Goal: Information Seeking & Learning: Compare options

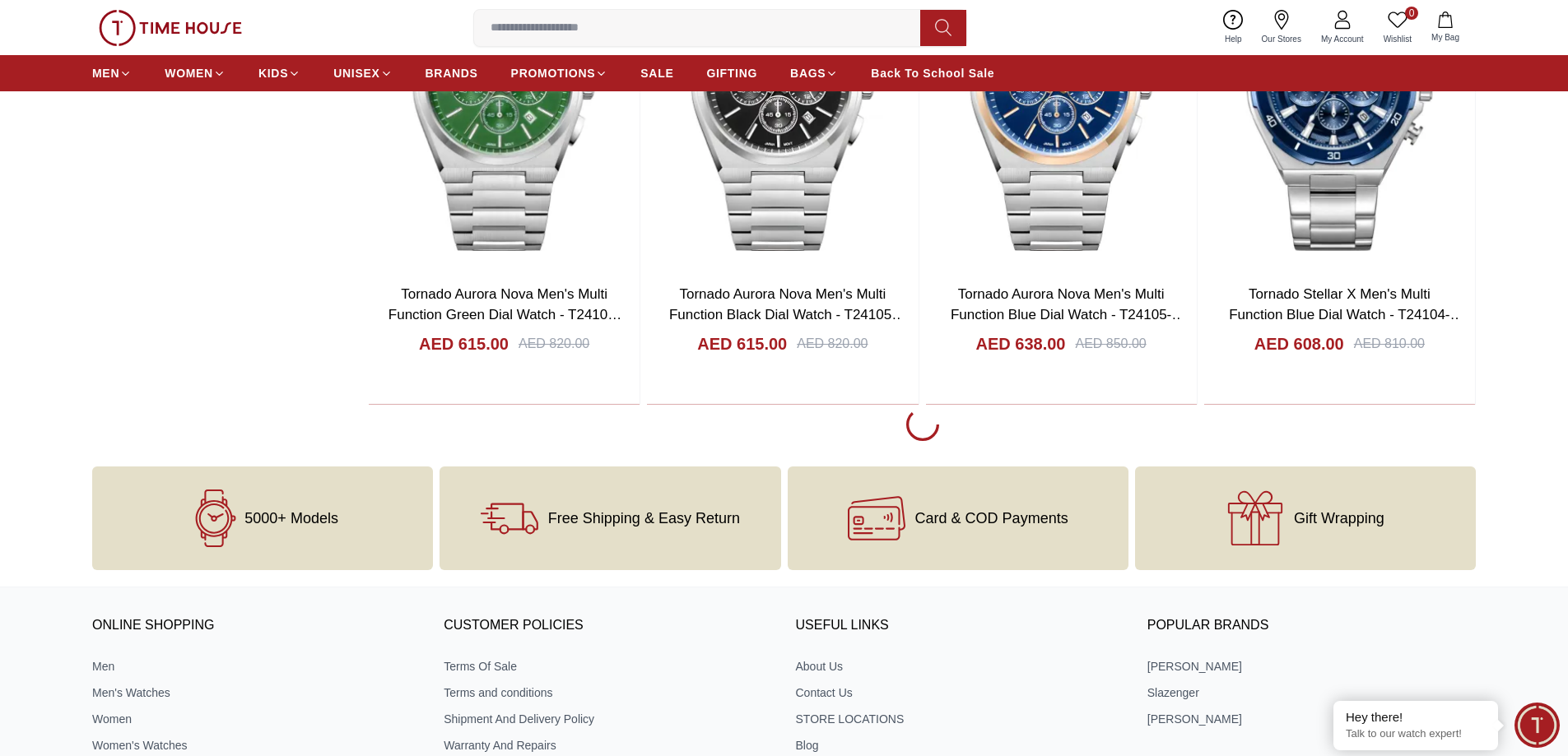
scroll to position [3291, 0]
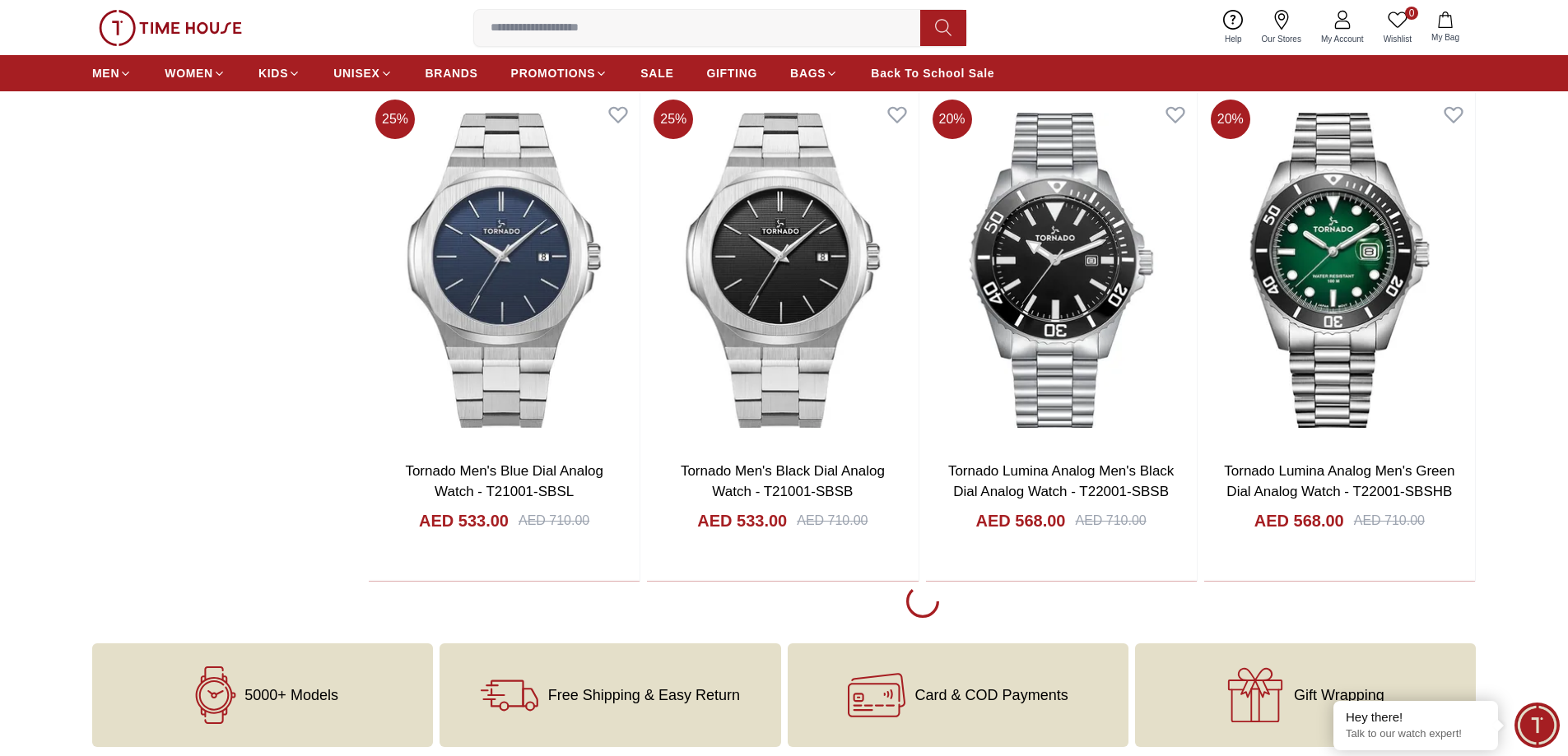
scroll to position [8145, 0]
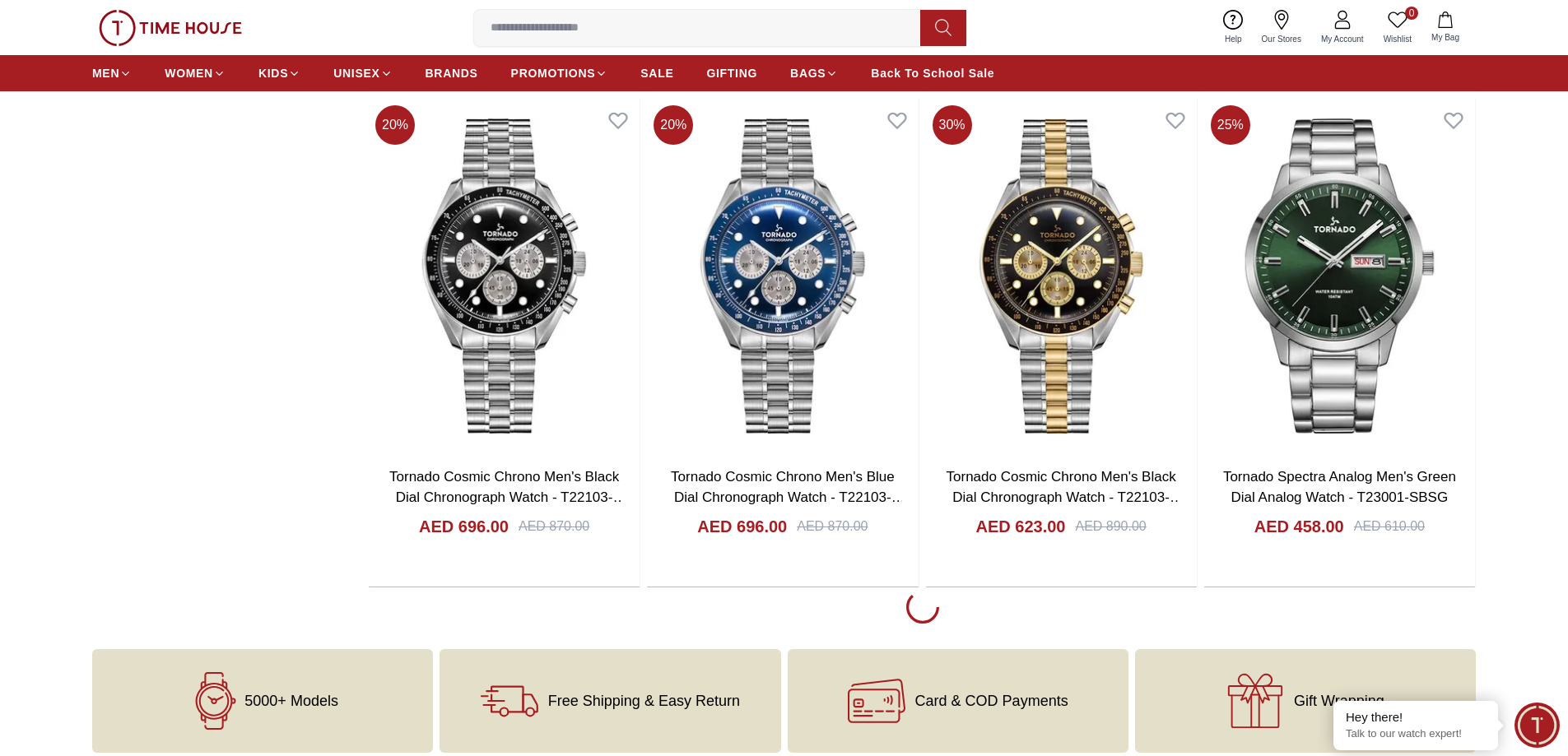
scroll to position [10613, 0]
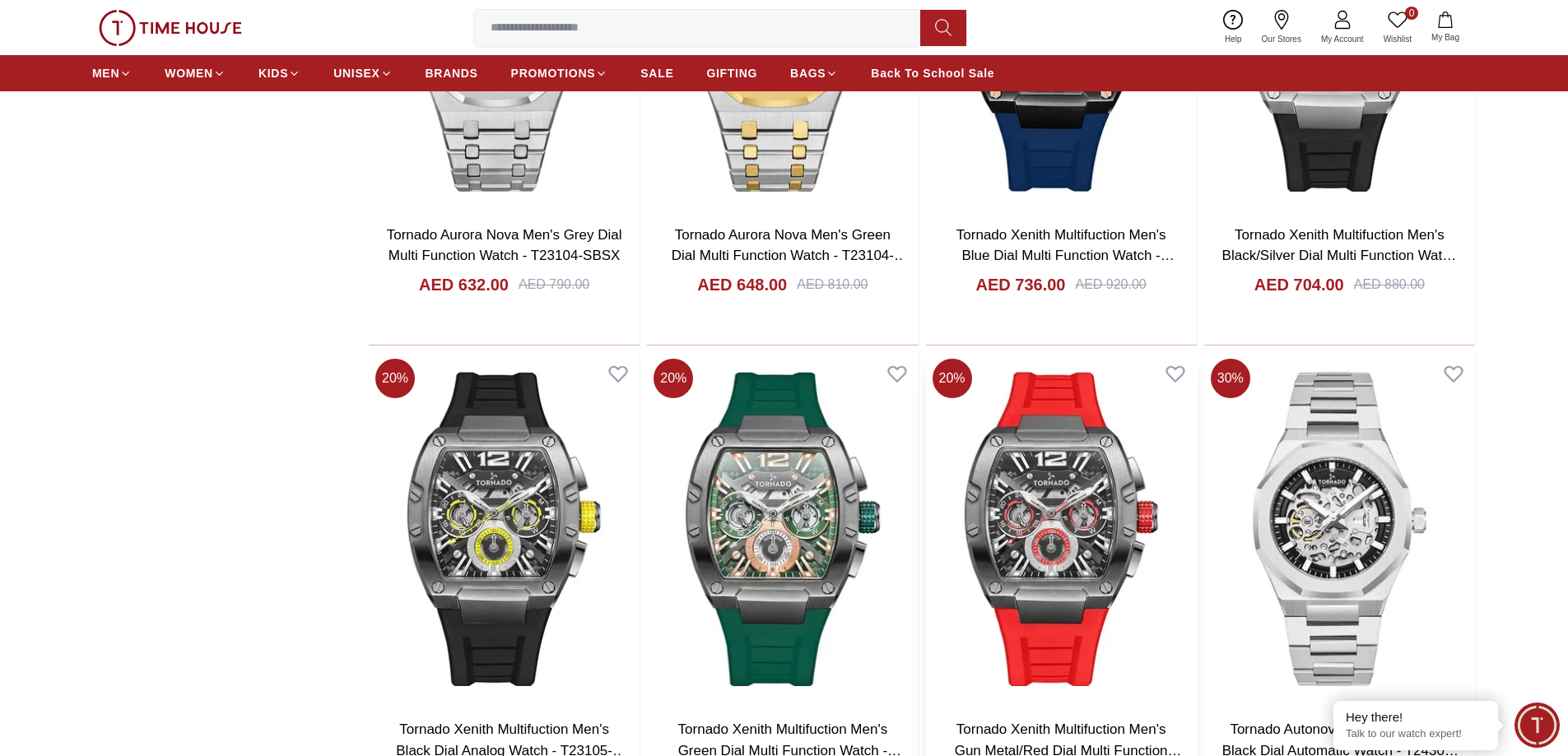
scroll to position [12670, 0]
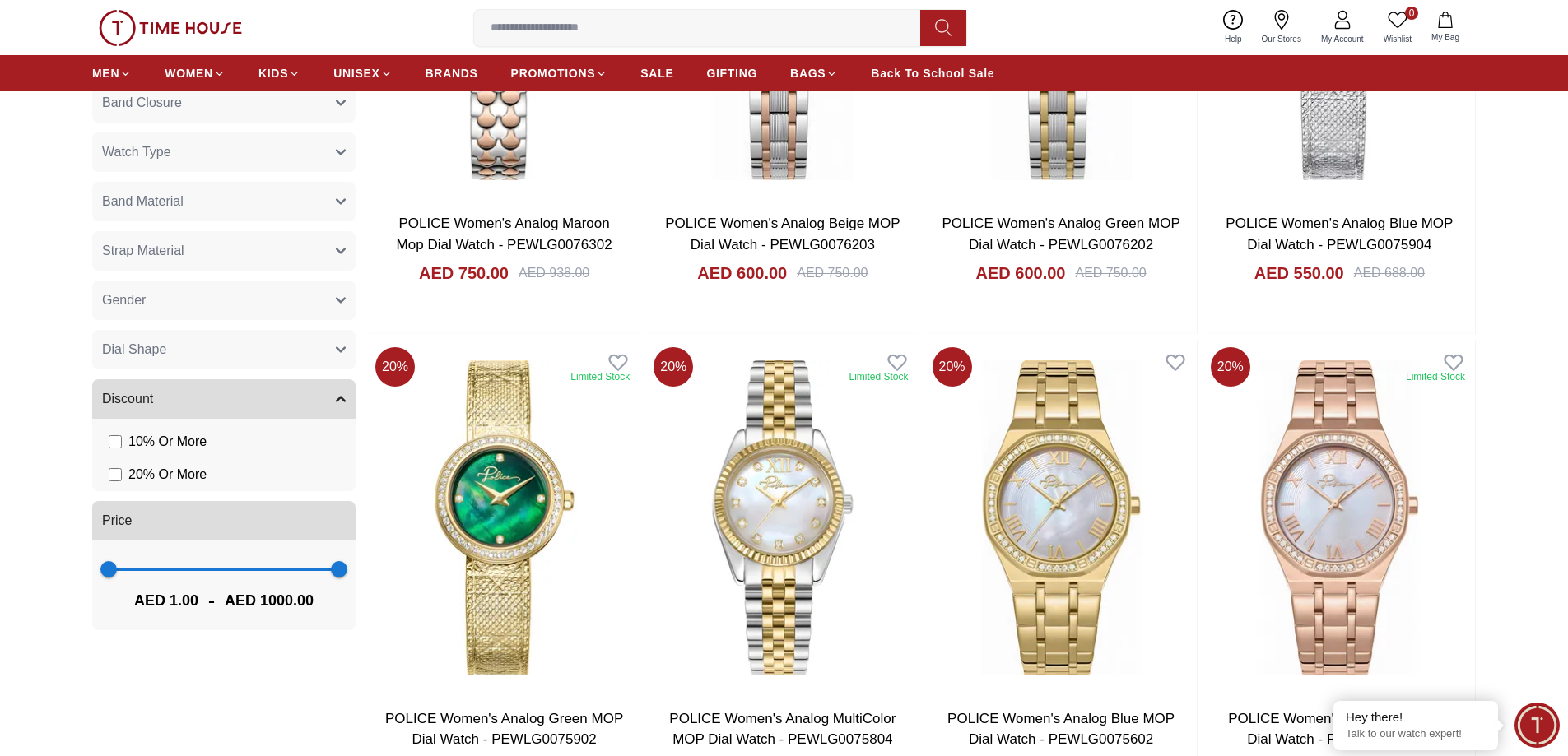
scroll to position [905, 0]
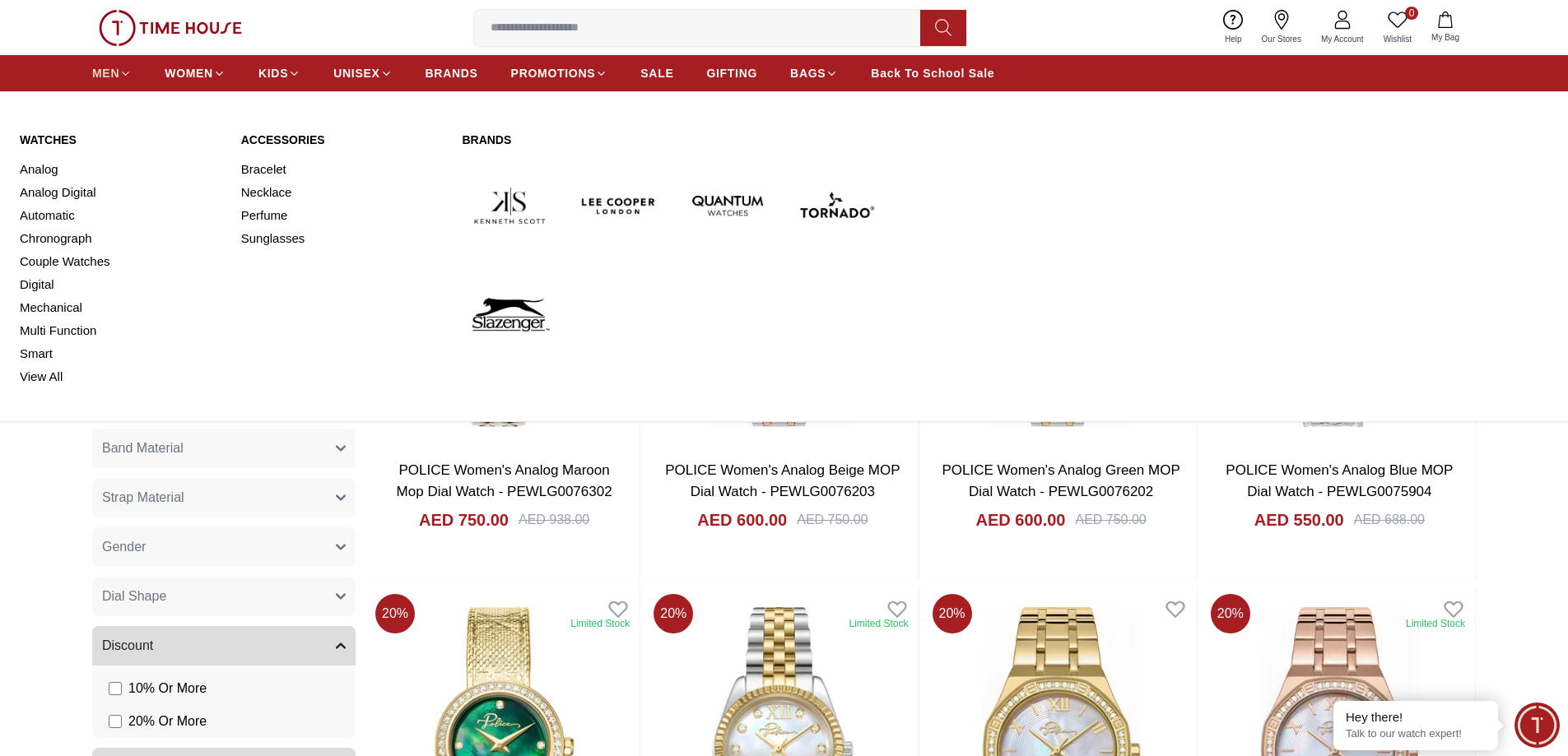
click at [124, 69] on icon at bounding box center [125, 73] width 13 height 13
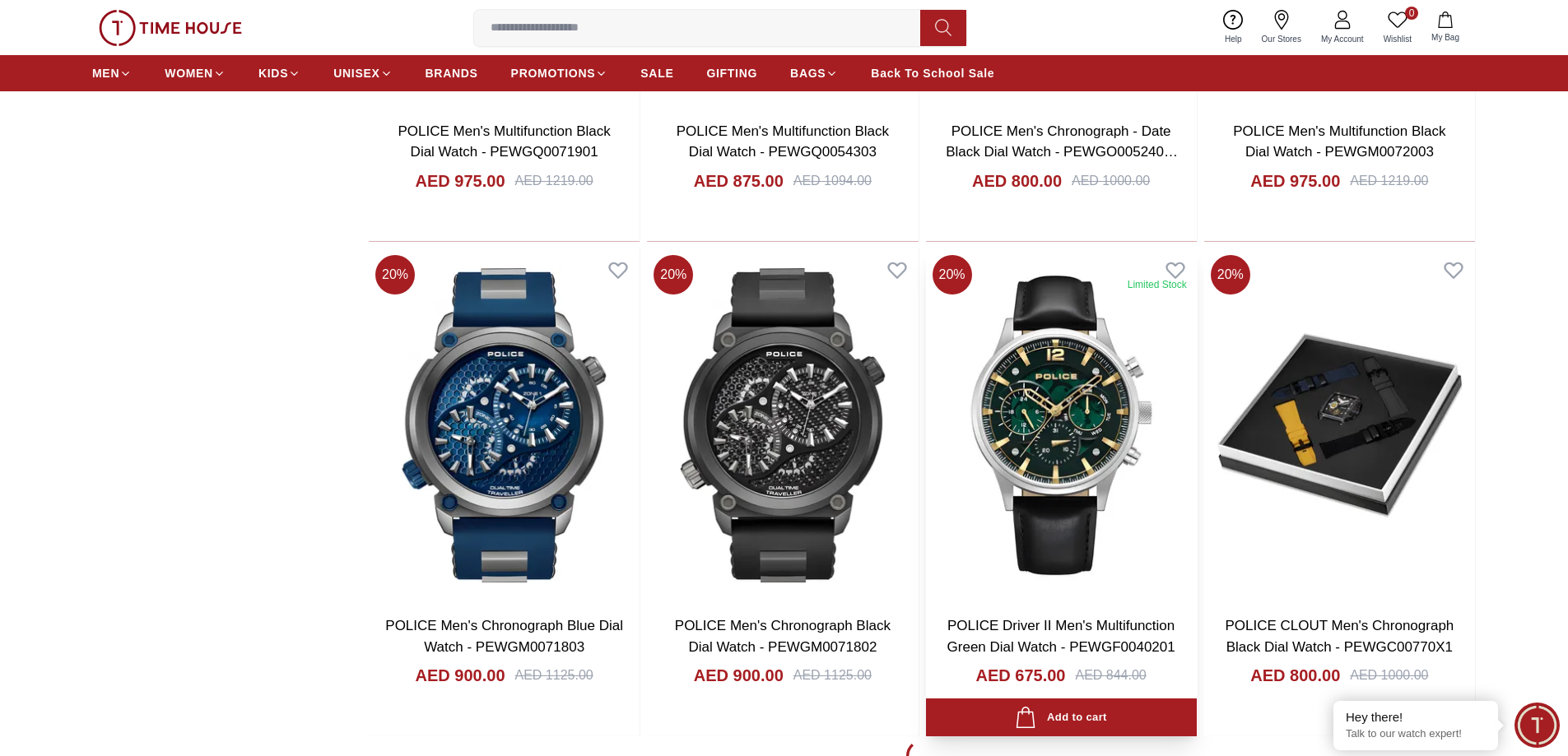
scroll to position [2139, 0]
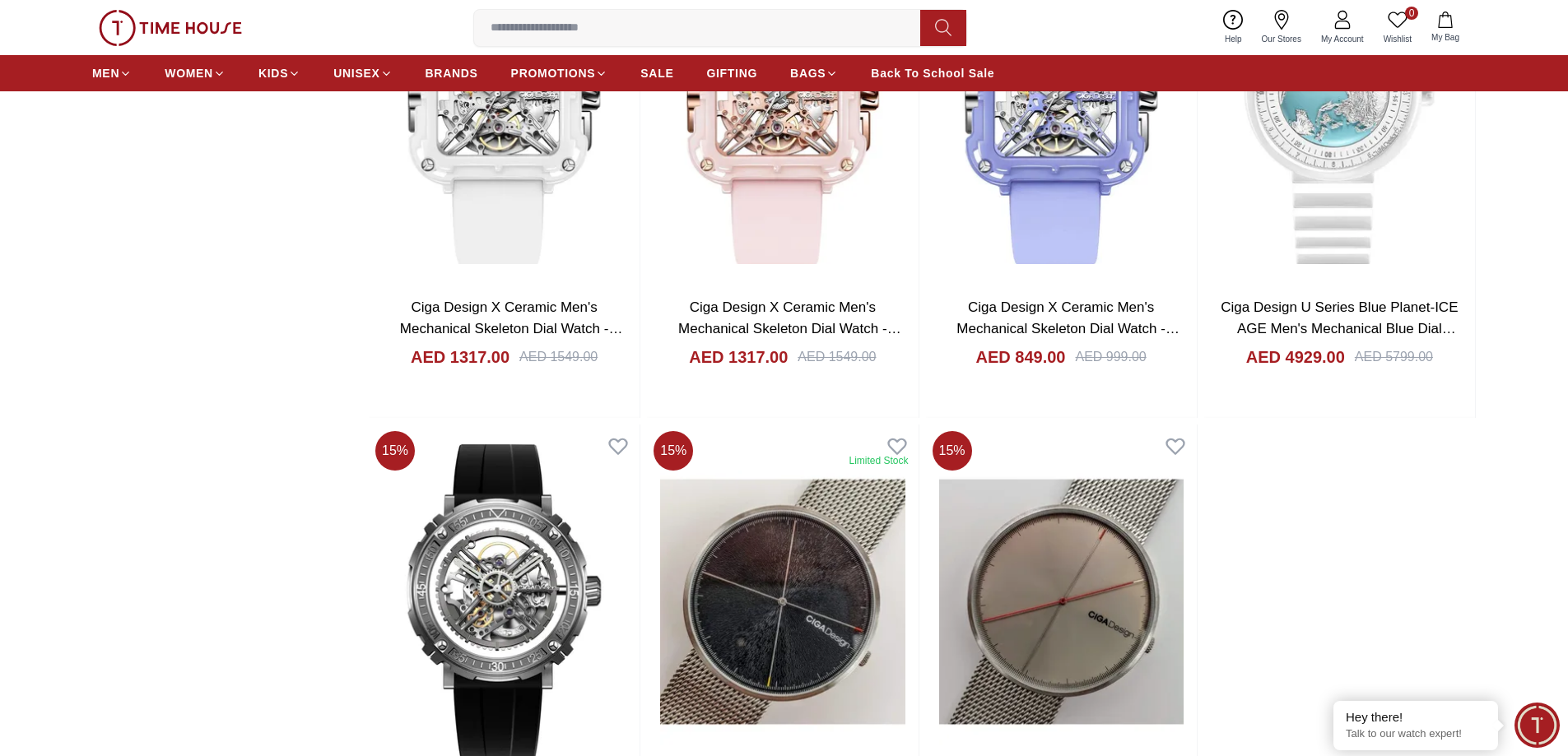
scroll to position [6911, 0]
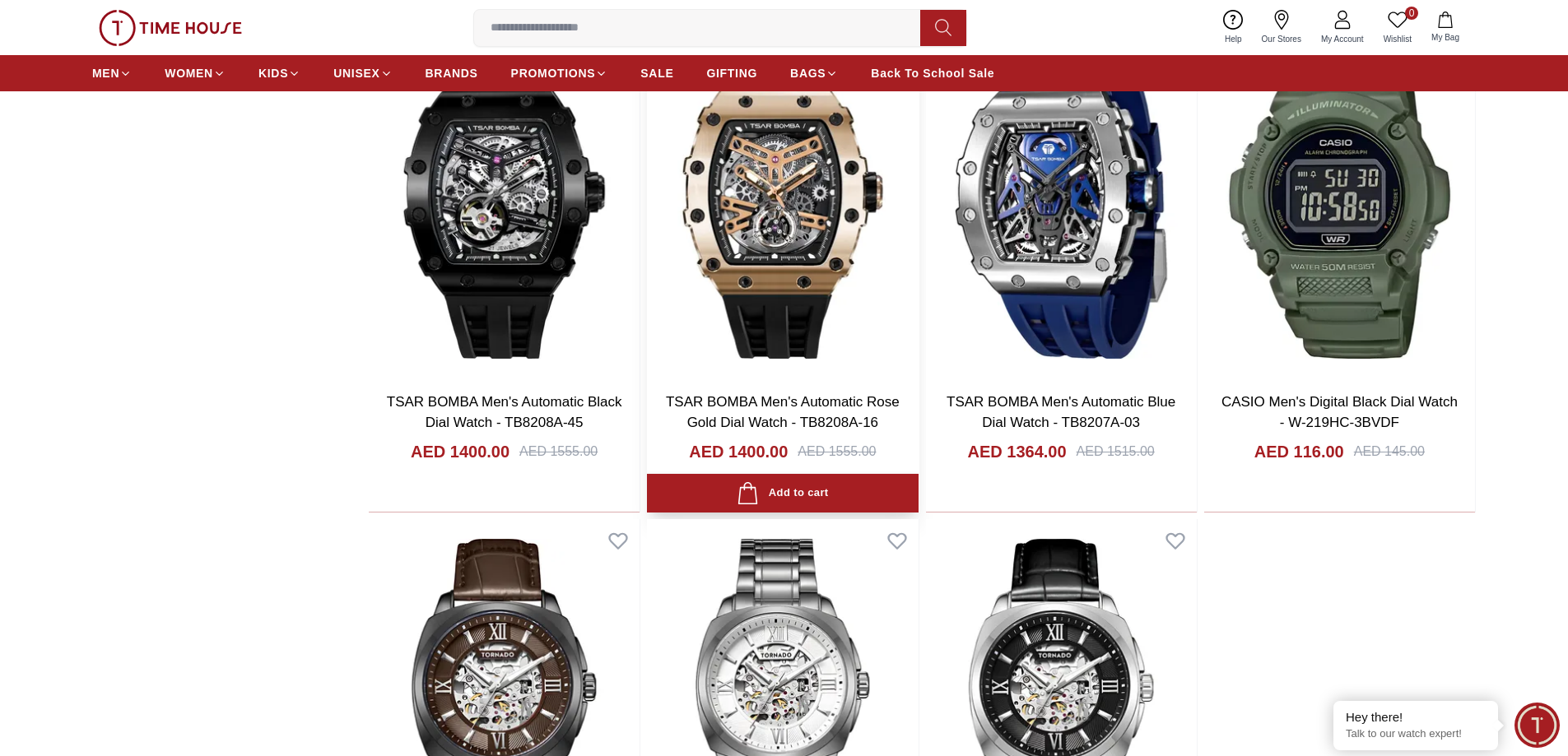
scroll to position [11930, 0]
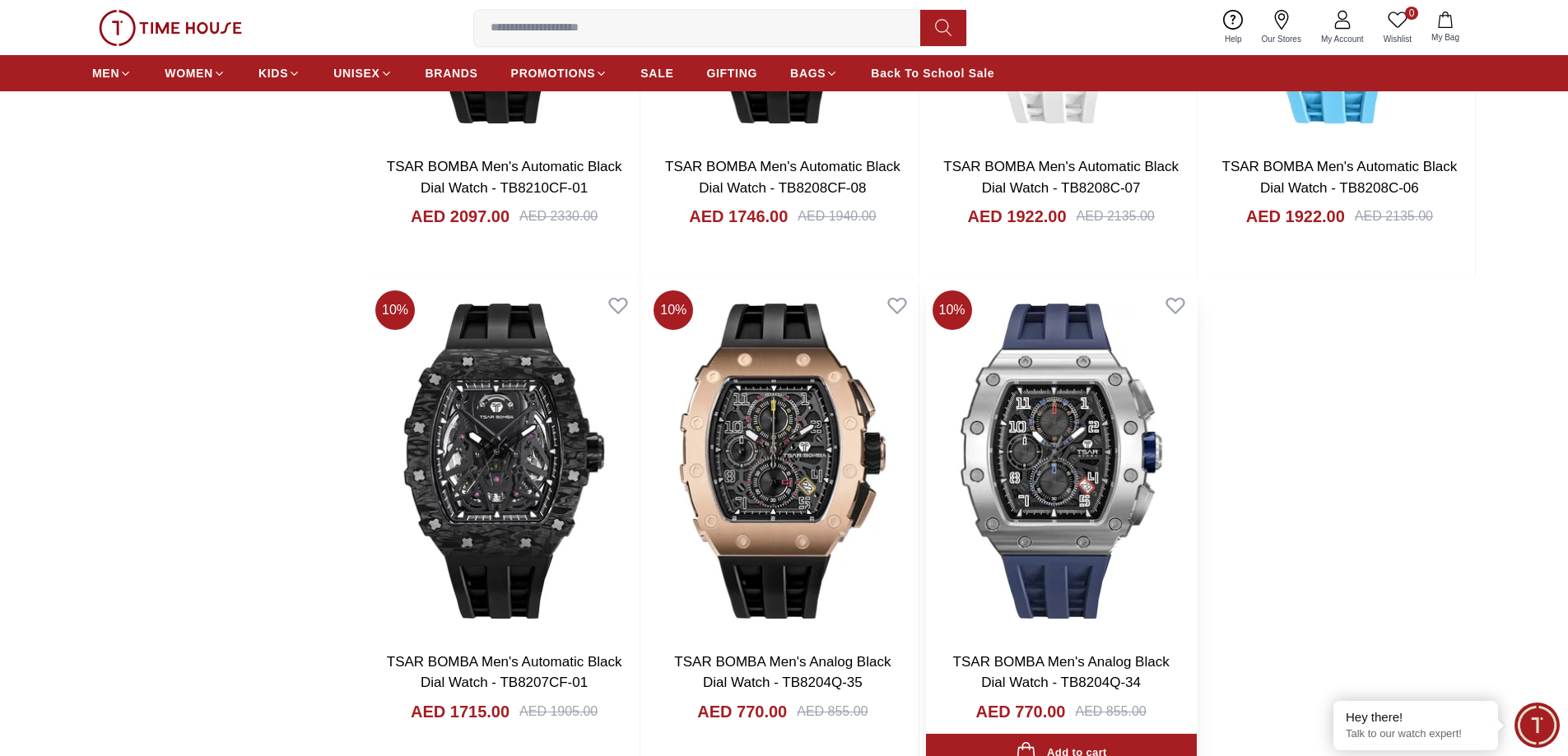
scroll to position [17113, 0]
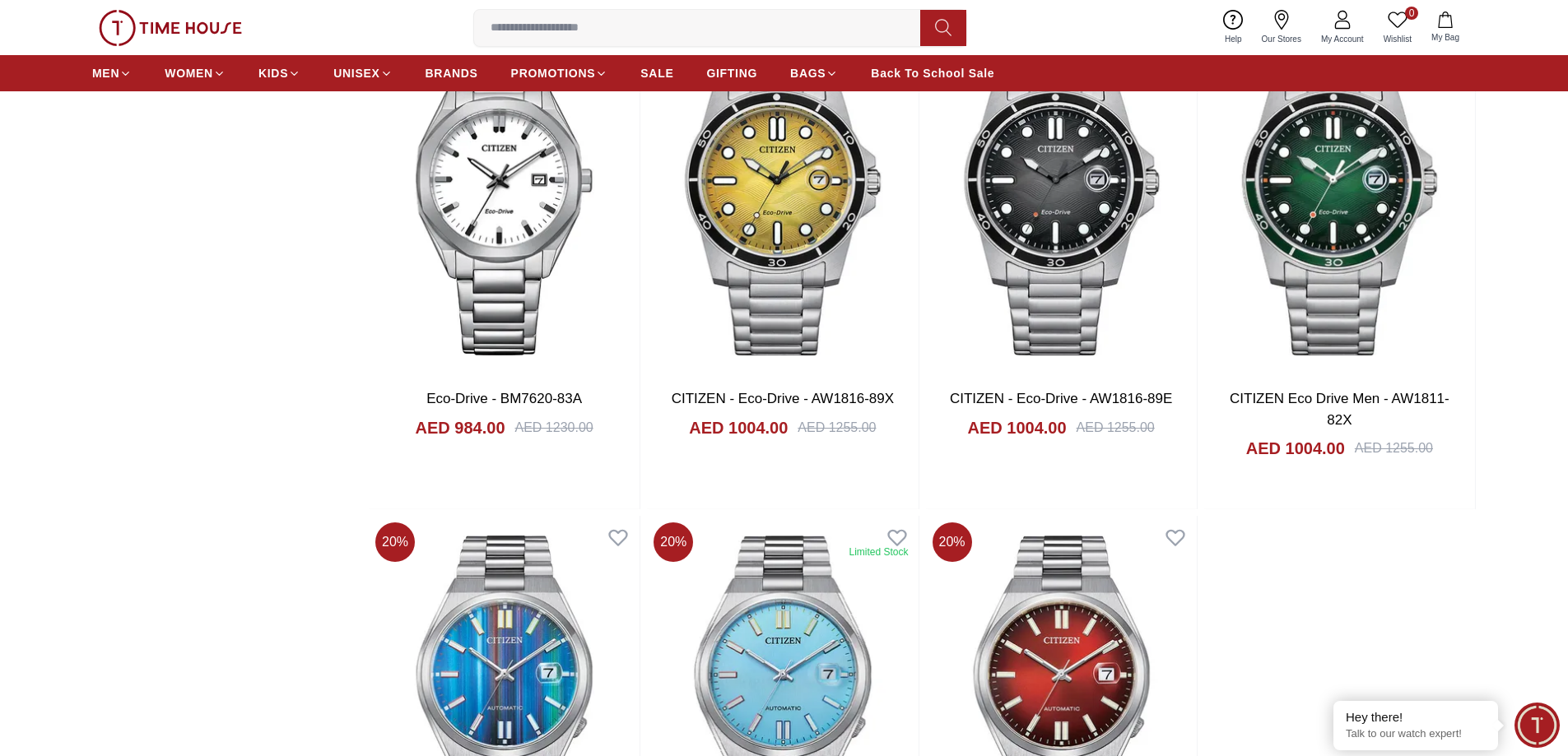
scroll to position [19334, 0]
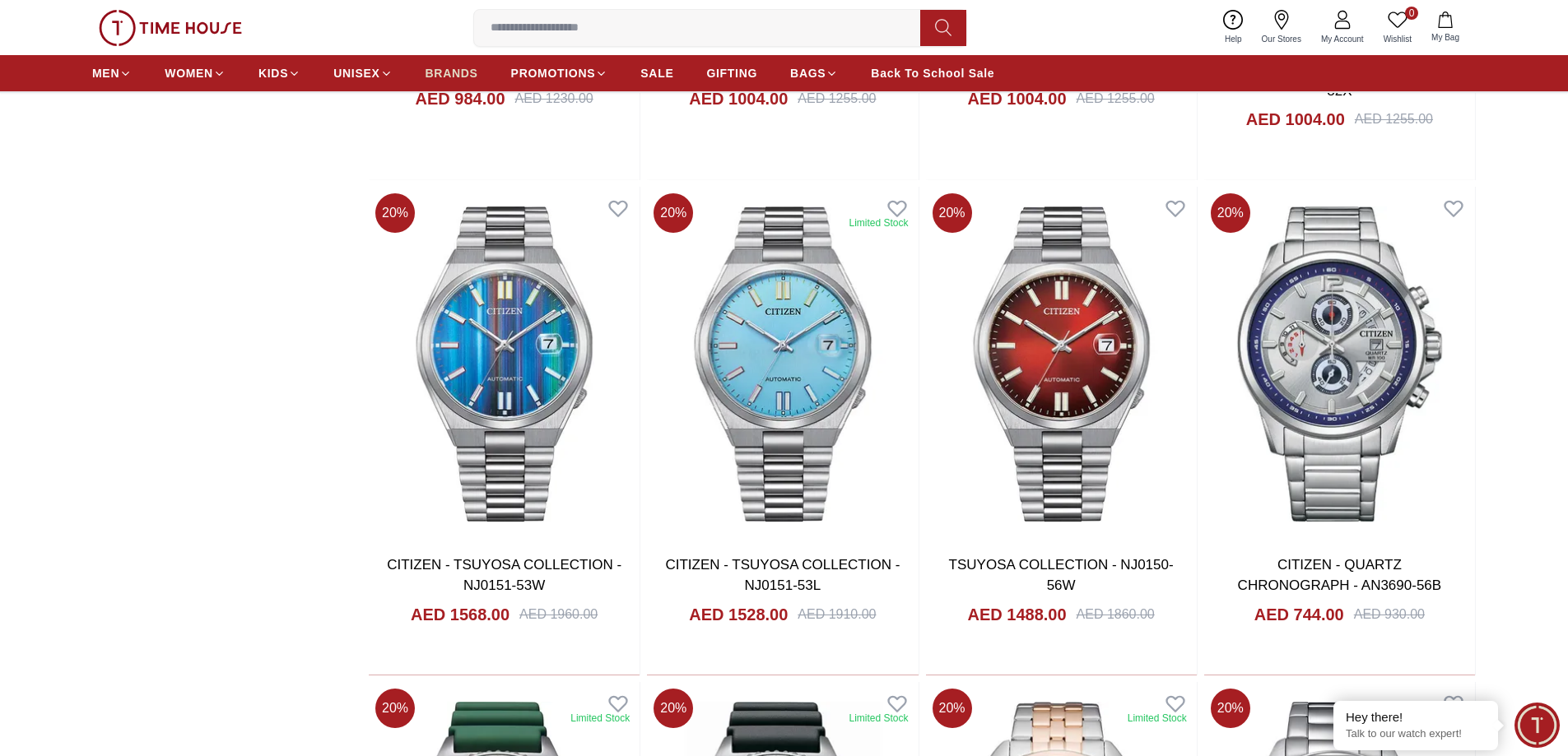
click at [460, 71] on span "BRANDS" at bounding box center [451, 73] width 53 height 17
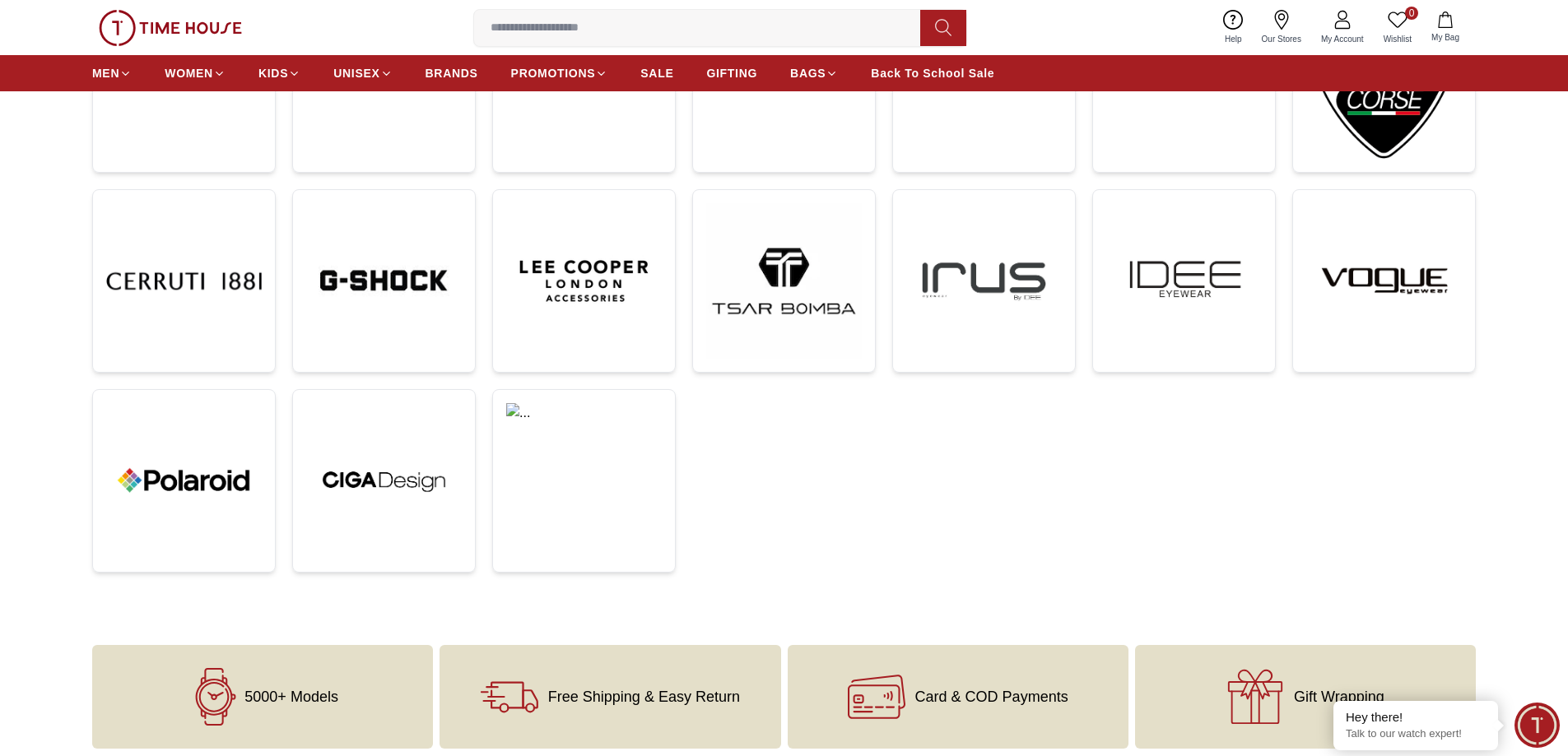
scroll to position [329, 0]
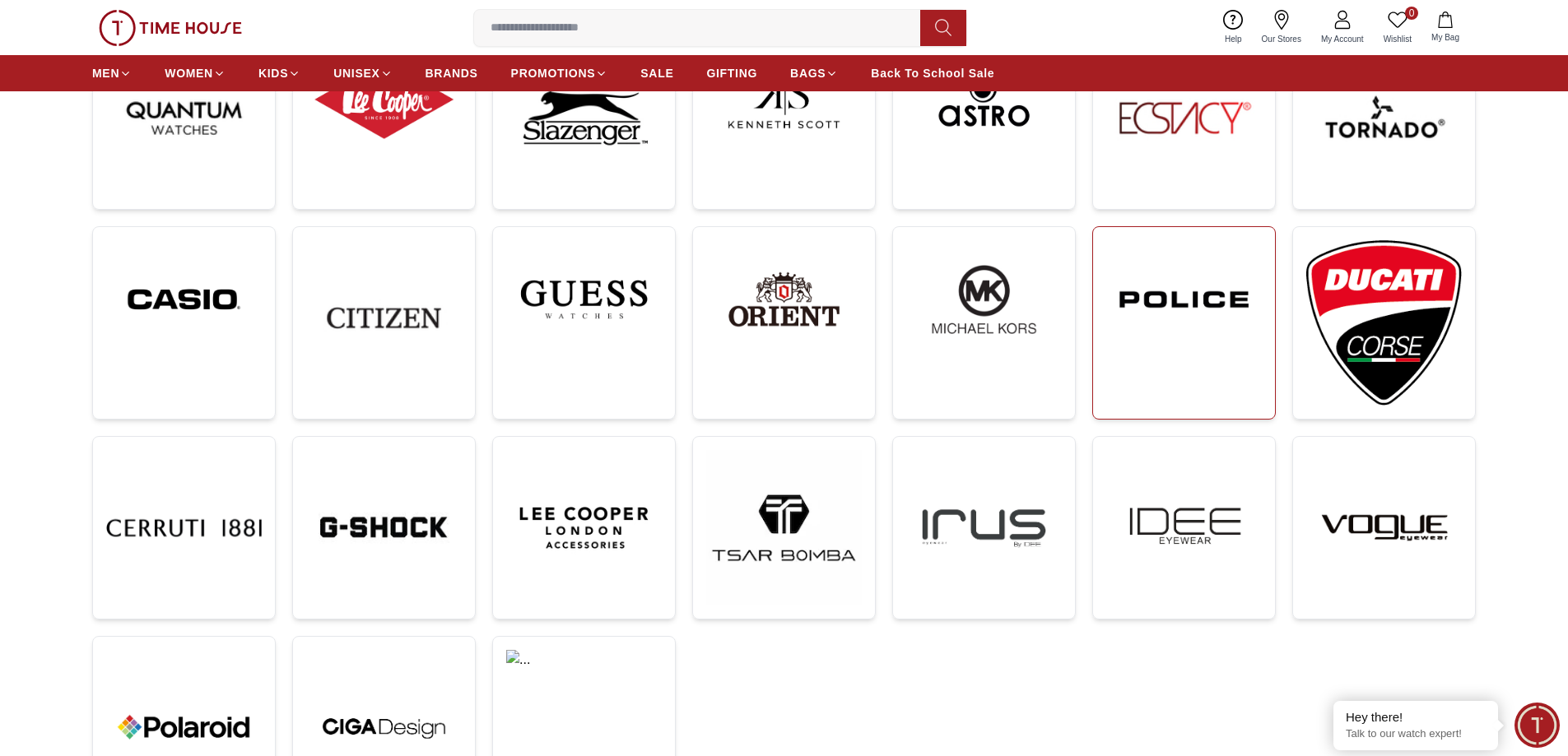
click at [1188, 370] on link at bounding box center [1184, 323] width 184 height 194
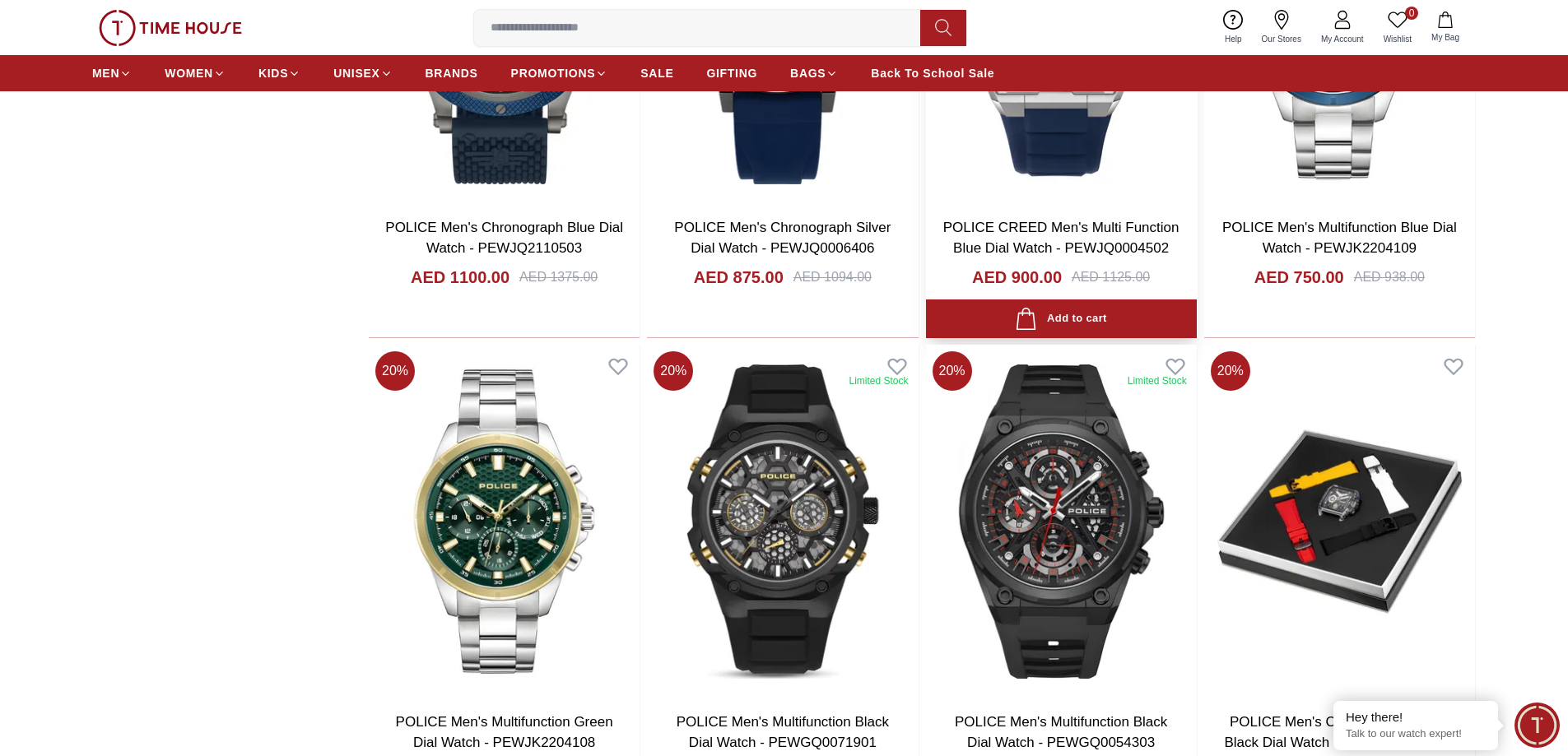
scroll to position [2962, 0]
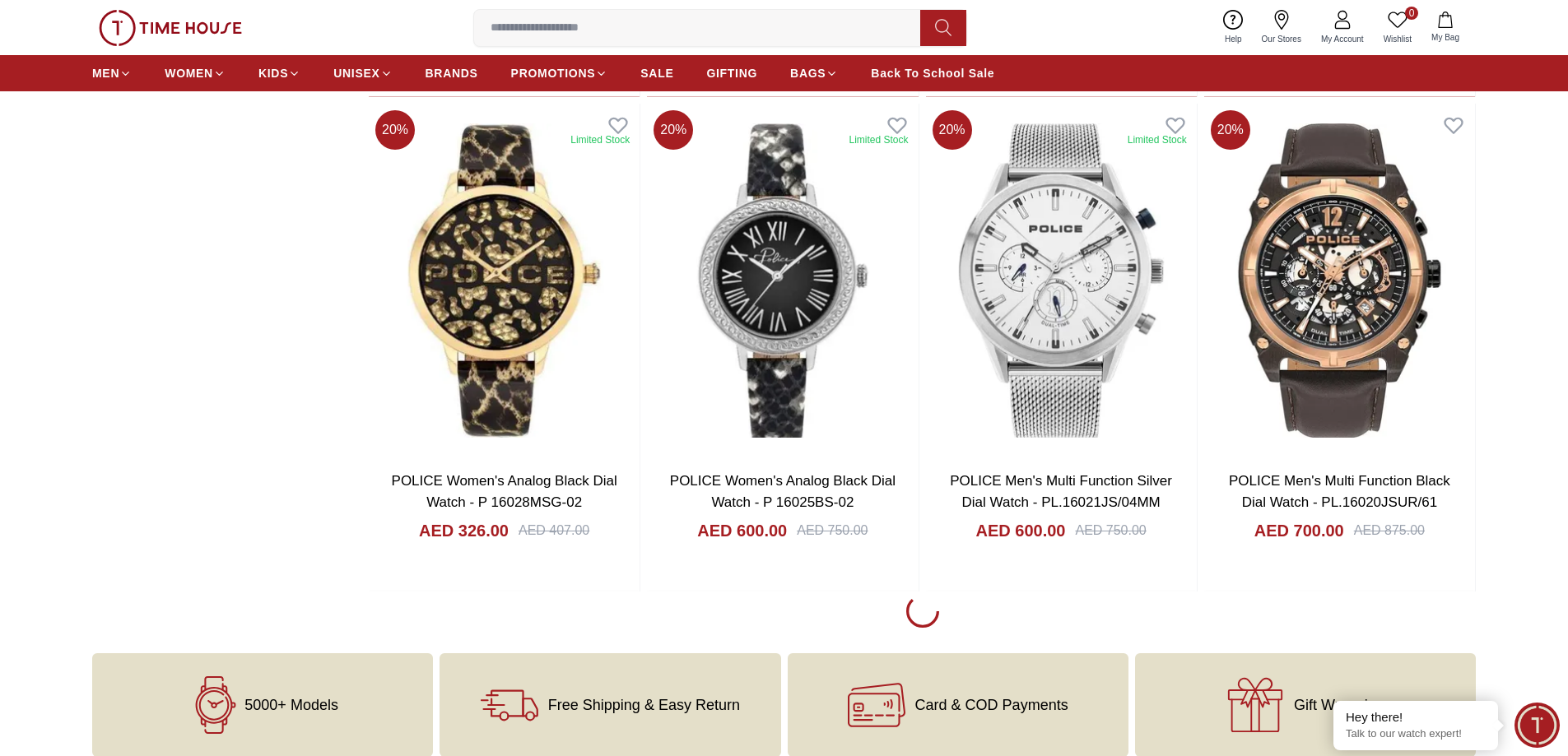
scroll to position [5595, 0]
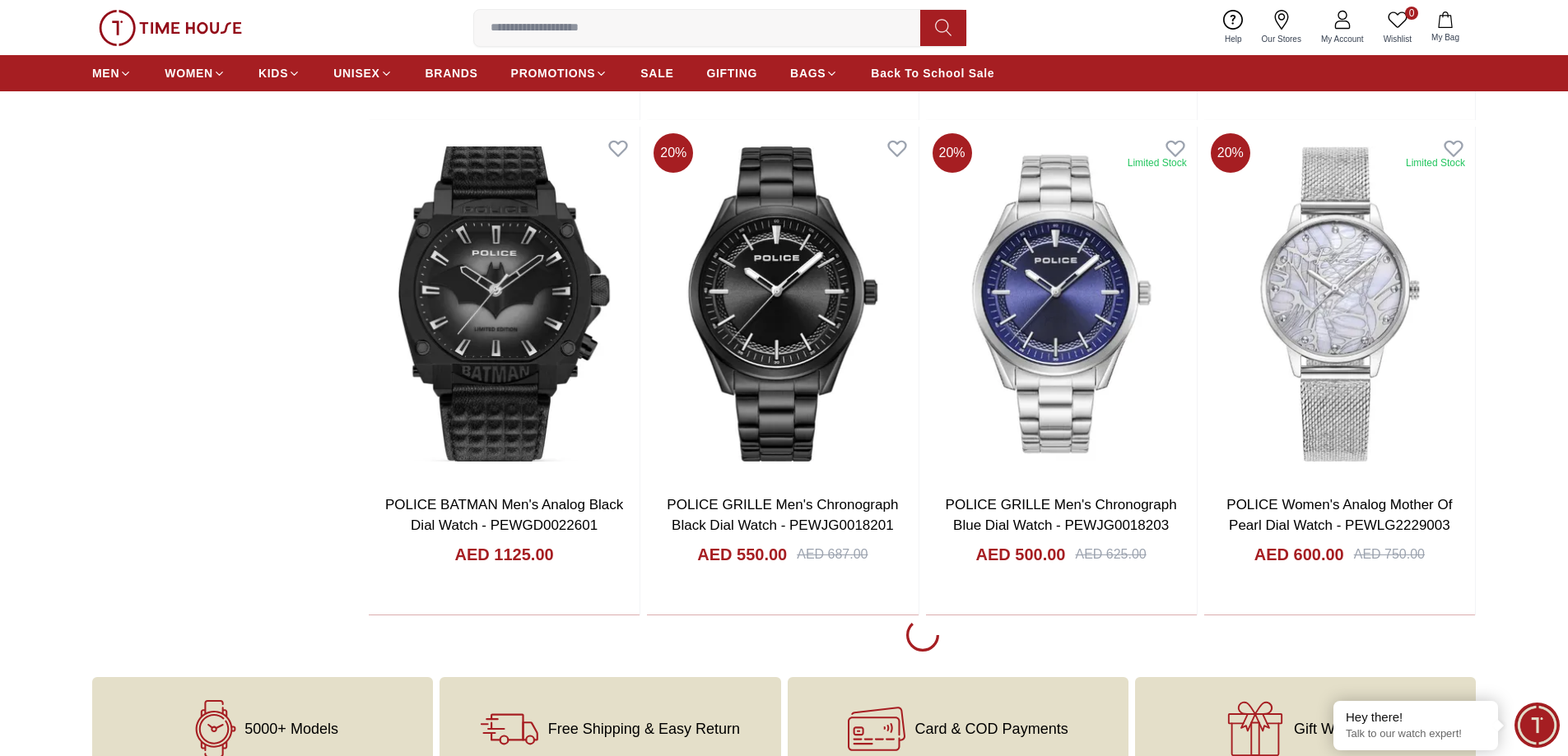
scroll to position [10367, 0]
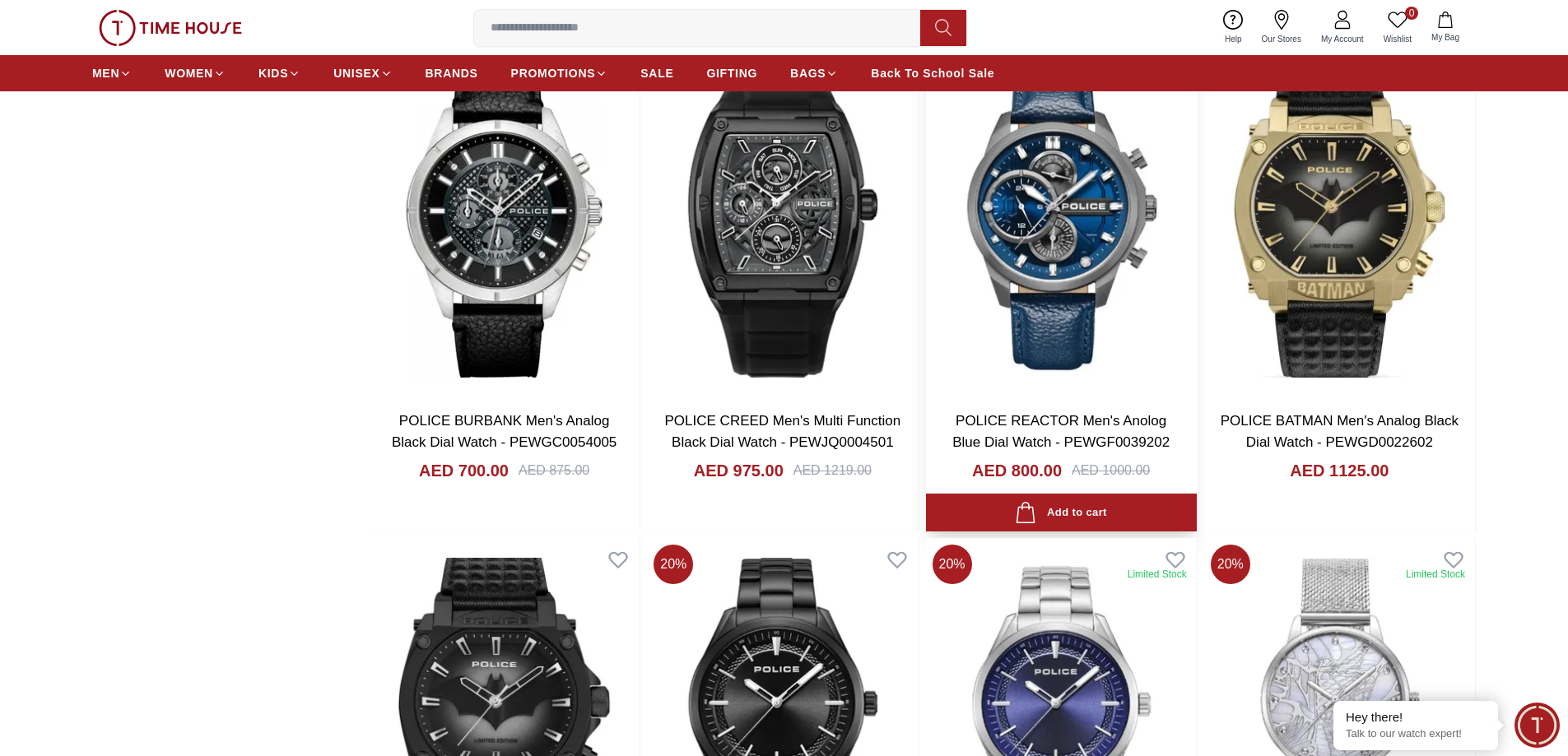
scroll to position [9791, 0]
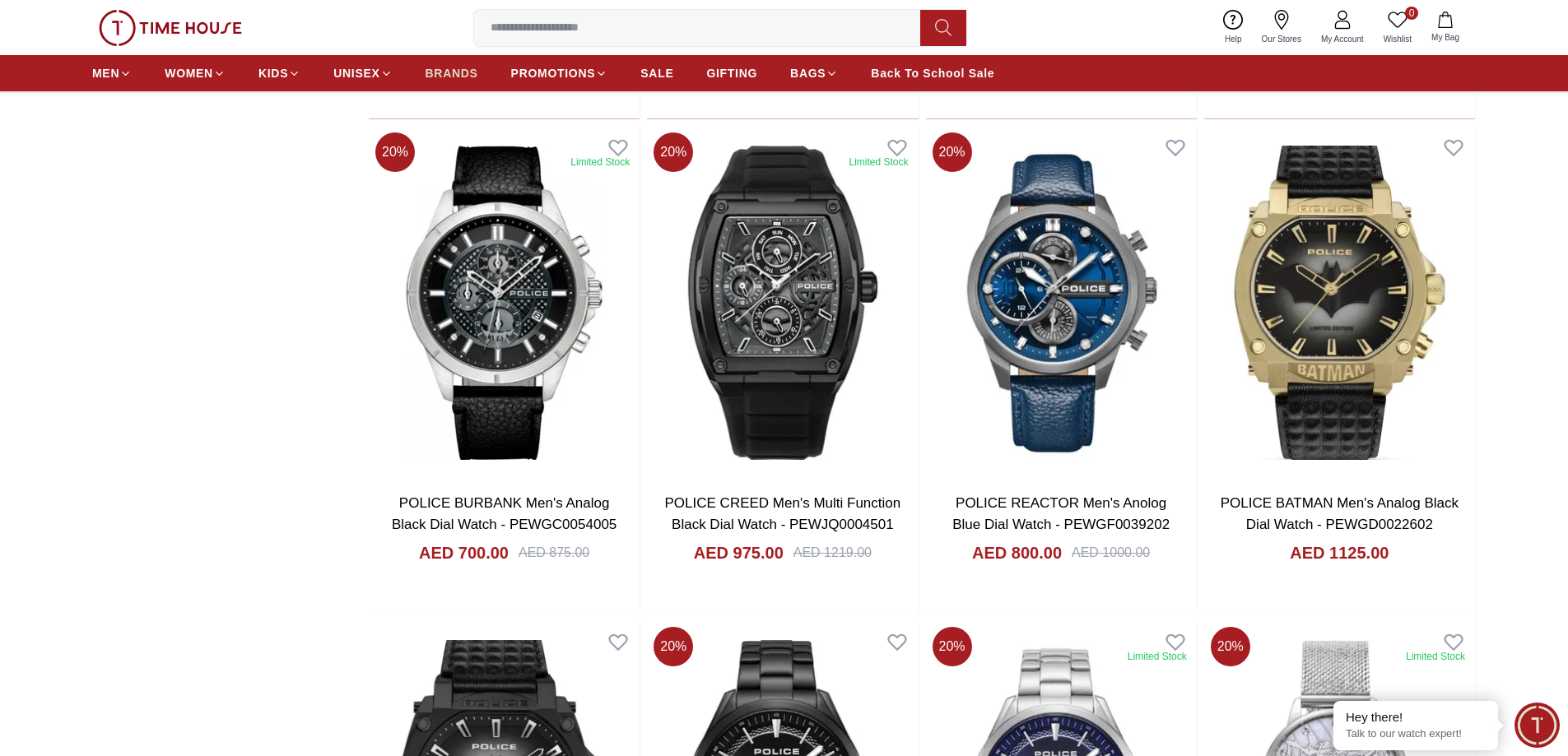
click at [456, 76] on span "BRANDS" at bounding box center [451, 73] width 53 height 17
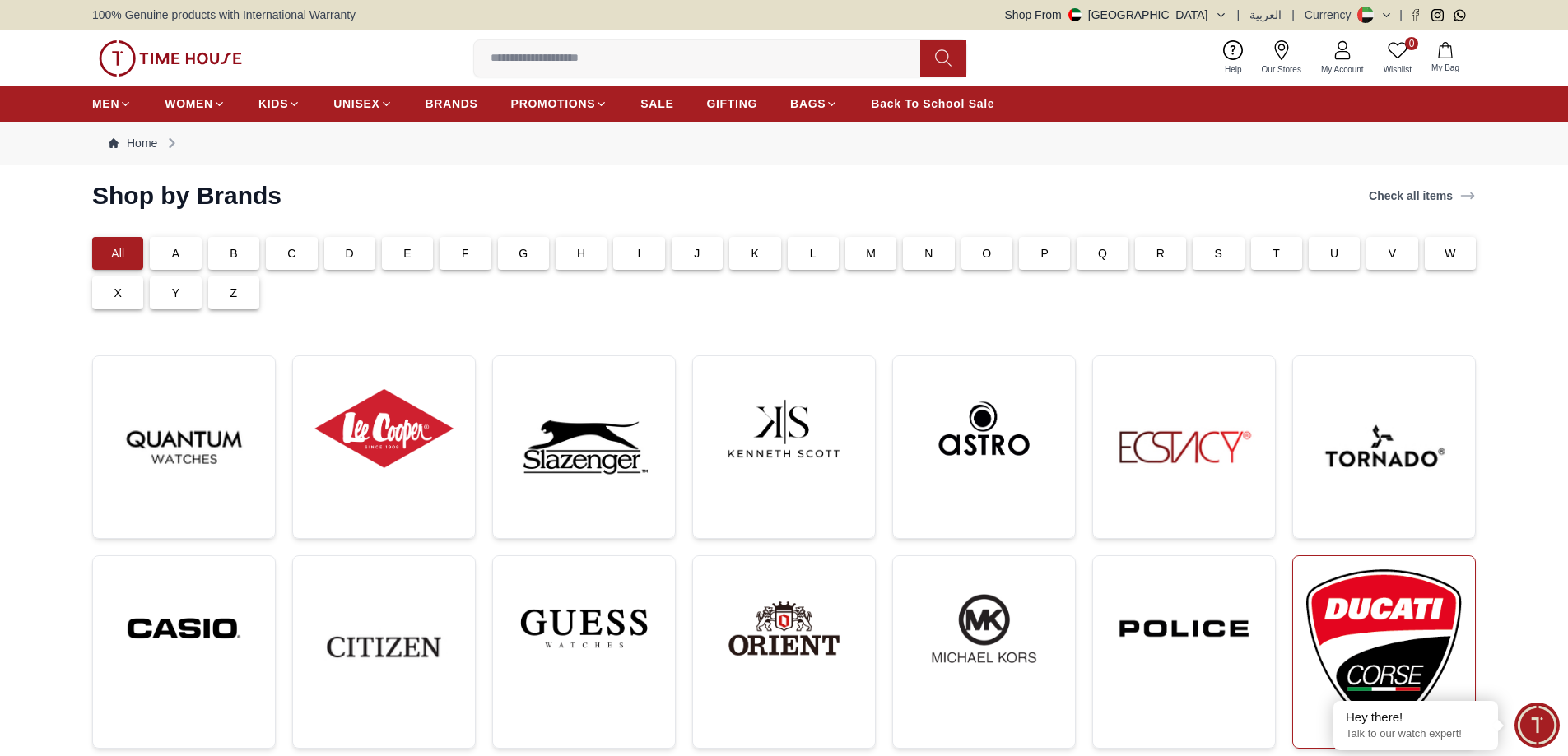
click at [1427, 616] on img at bounding box center [1384, 652] width 156 height 165
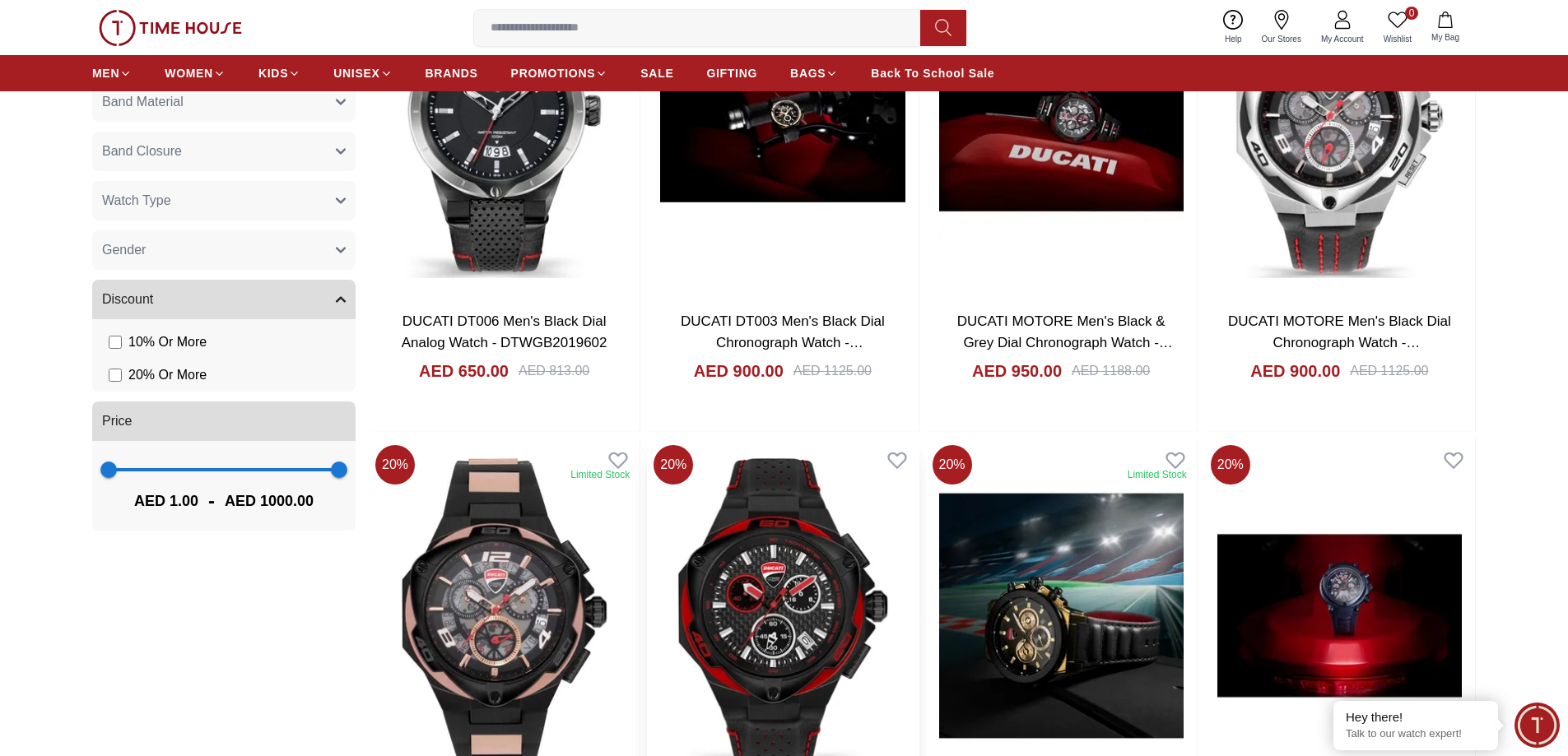
scroll to position [905, 0]
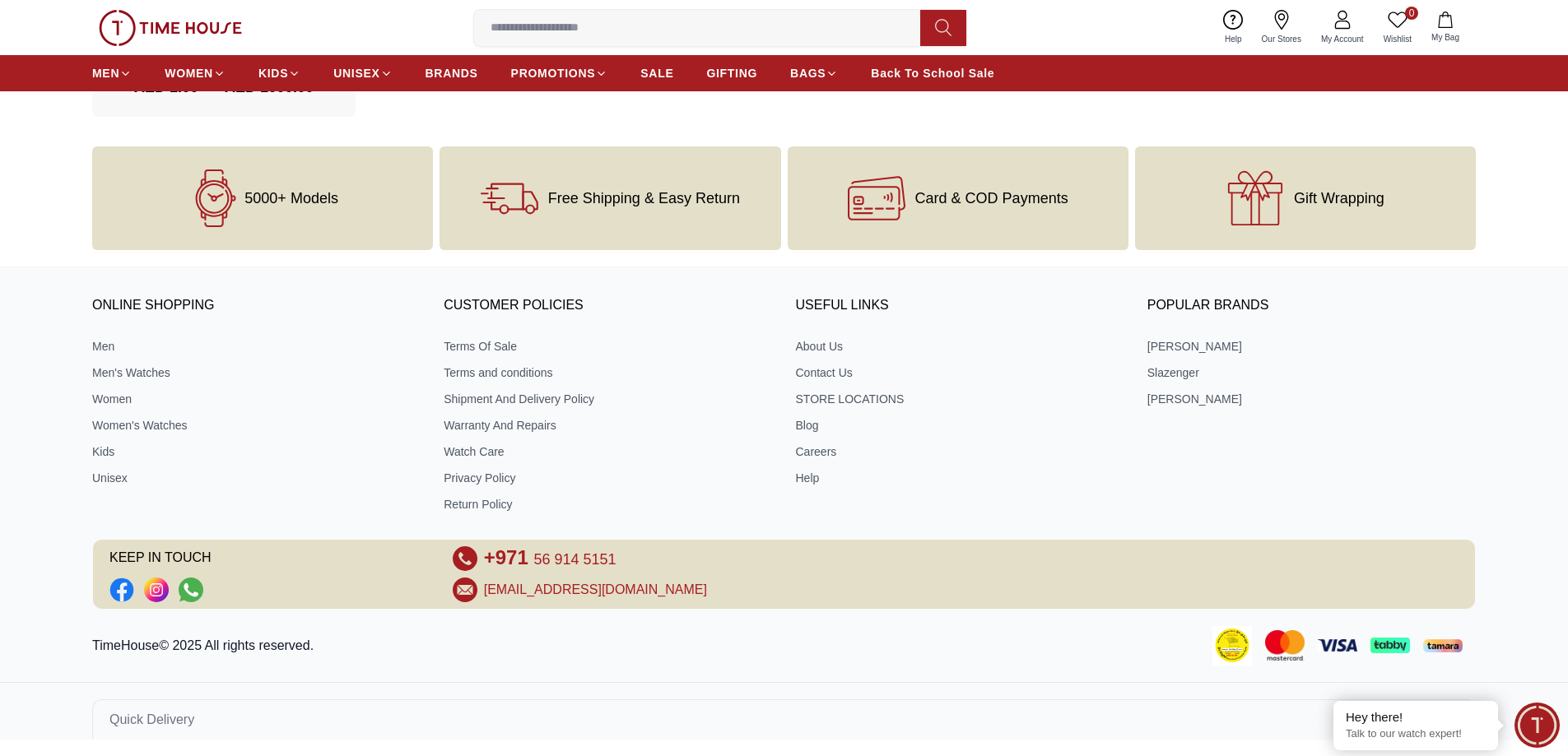
scroll to position [2303, 0]
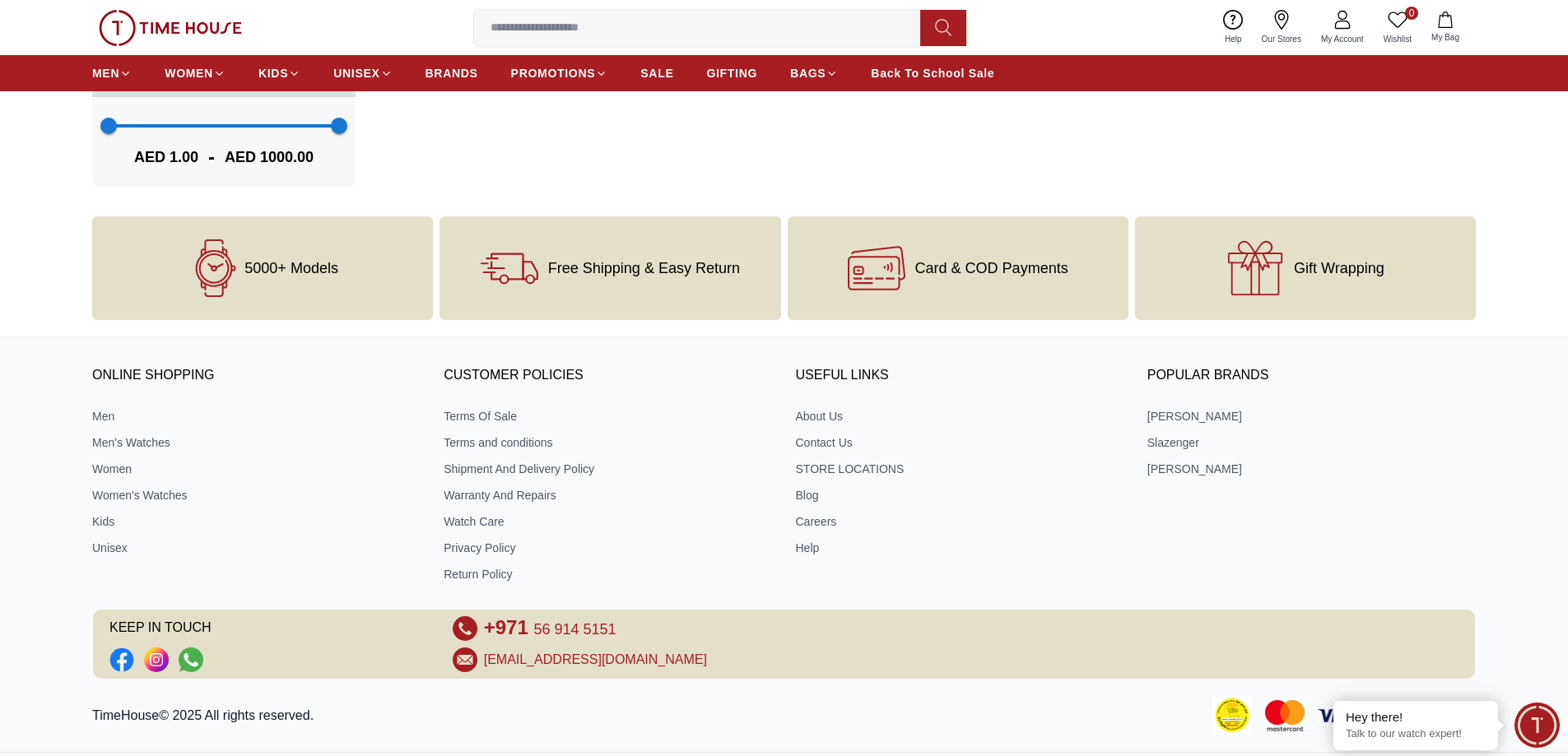
scroll to position [1618, 0]
